Goal: Task Accomplishment & Management: Manage account settings

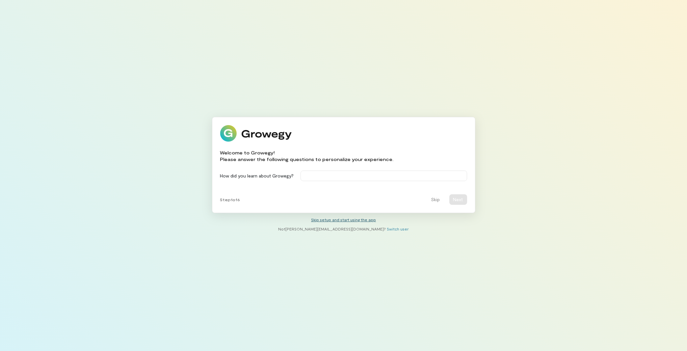
click at [348, 221] on link "Skip setup and start using the app" at bounding box center [343, 219] width 65 height 5
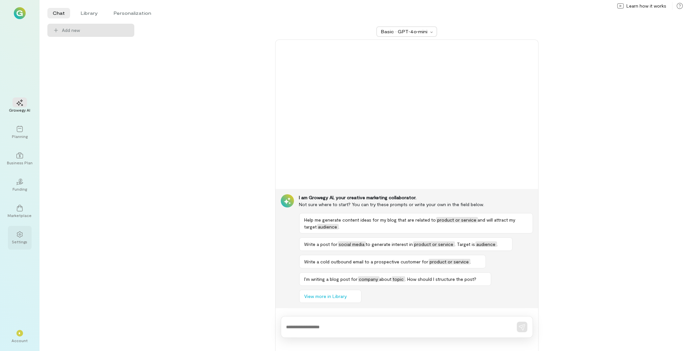
click at [14, 238] on div at bounding box center [20, 234] width 14 height 10
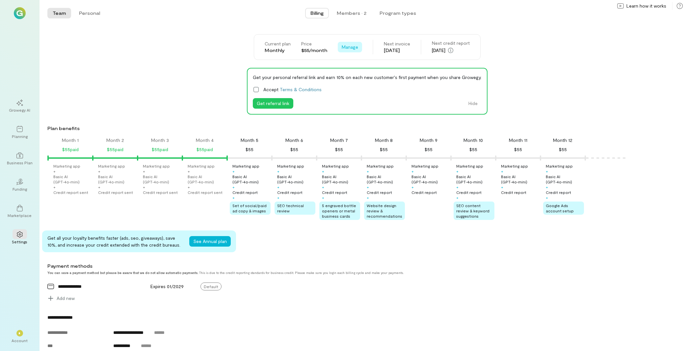
click at [349, 47] on span "Manage" at bounding box center [350, 47] width 16 height 7
click at [362, 76] on span "Cancel plan" at bounding box center [365, 74] width 24 height 7
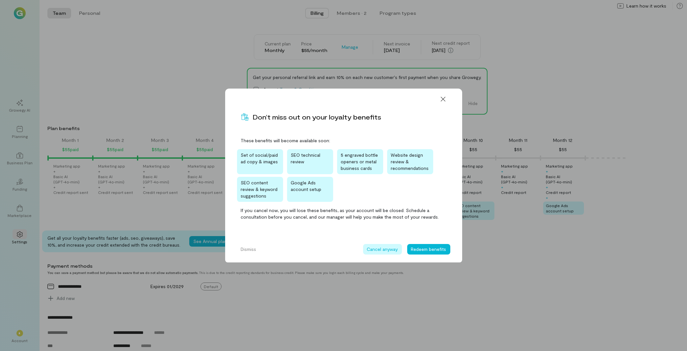
click at [381, 247] on button "Cancel anyway" at bounding box center [382, 249] width 39 height 11
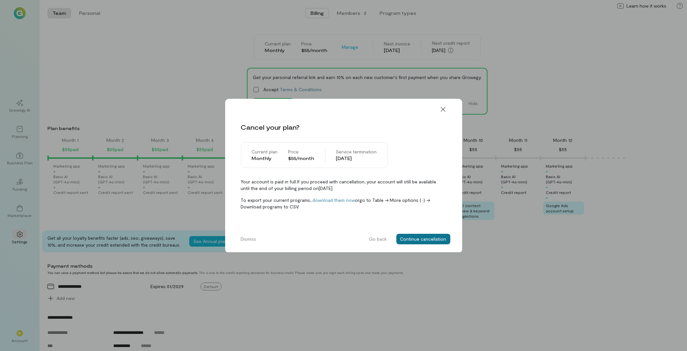
click at [415, 241] on button "Continue cancellation" at bounding box center [424, 239] width 54 height 11
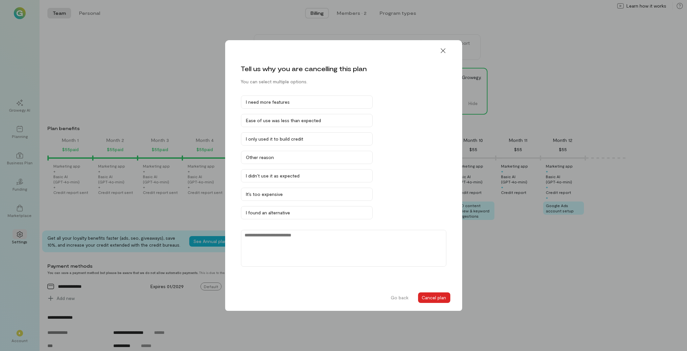
click at [436, 297] on button "Cancel plan" at bounding box center [434, 298] width 32 height 11
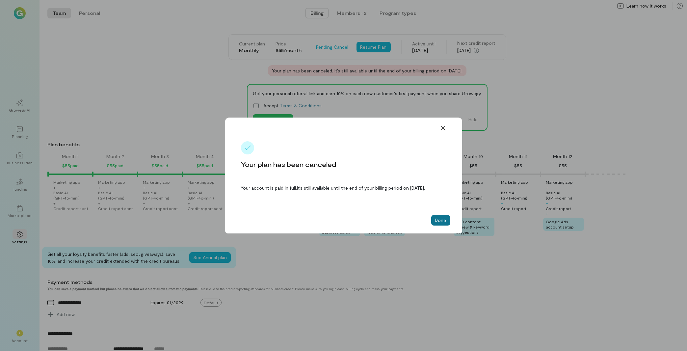
click at [440, 225] on button "Done" at bounding box center [441, 220] width 19 height 11
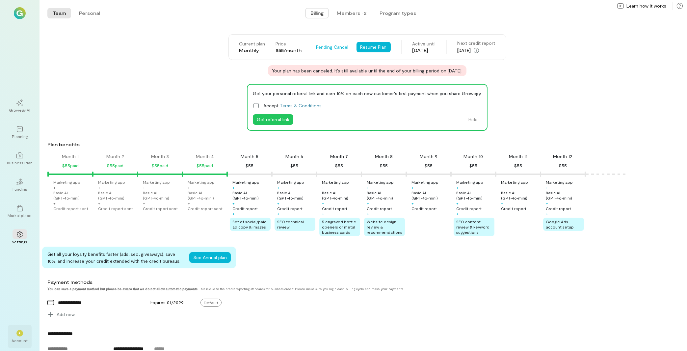
click at [13, 337] on div "*" at bounding box center [20, 333] width 14 height 10
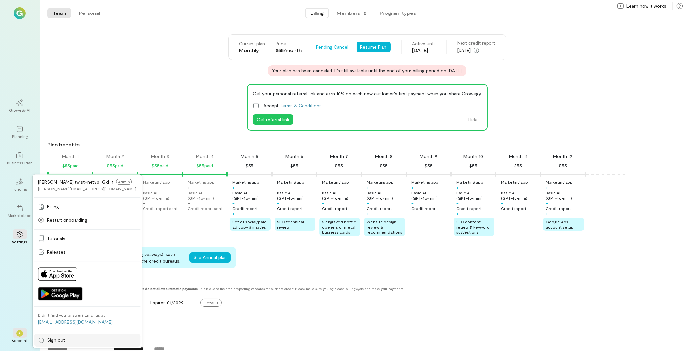
click at [73, 344] on link "Sign out" at bounding box center [87, 340] width 106 height 13
